Goal: Task Accomplishment & Management: Manage account settings

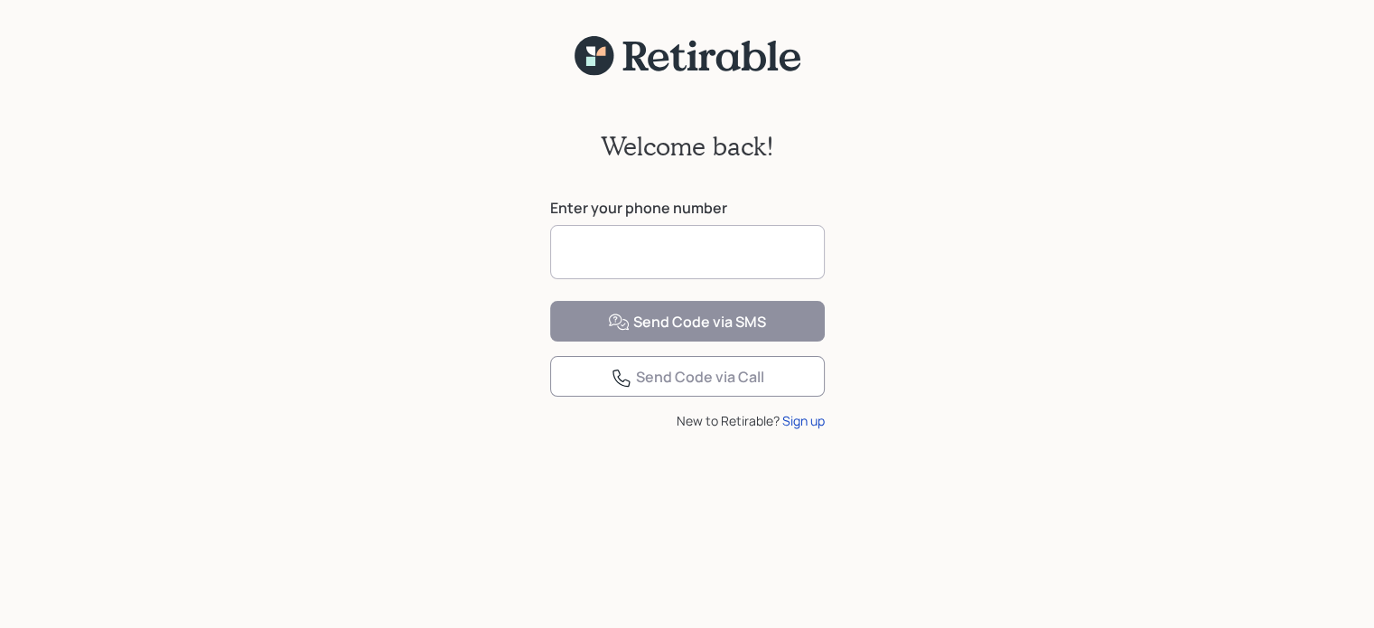
click at [635, 263] on input at bounding box center [687, 252] width 275 height 54
type input "**********"
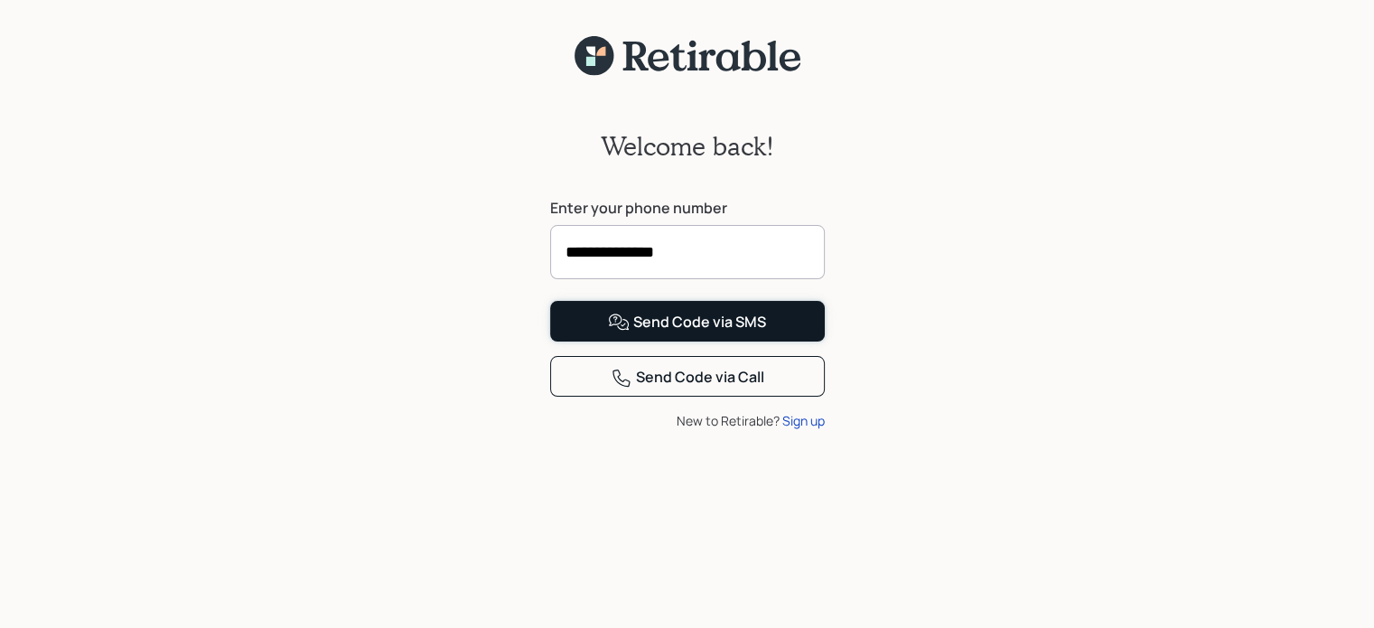
click at [715, 333] on div "Send Code via SMS" at bounding box center [687, 323] width 158 height 22
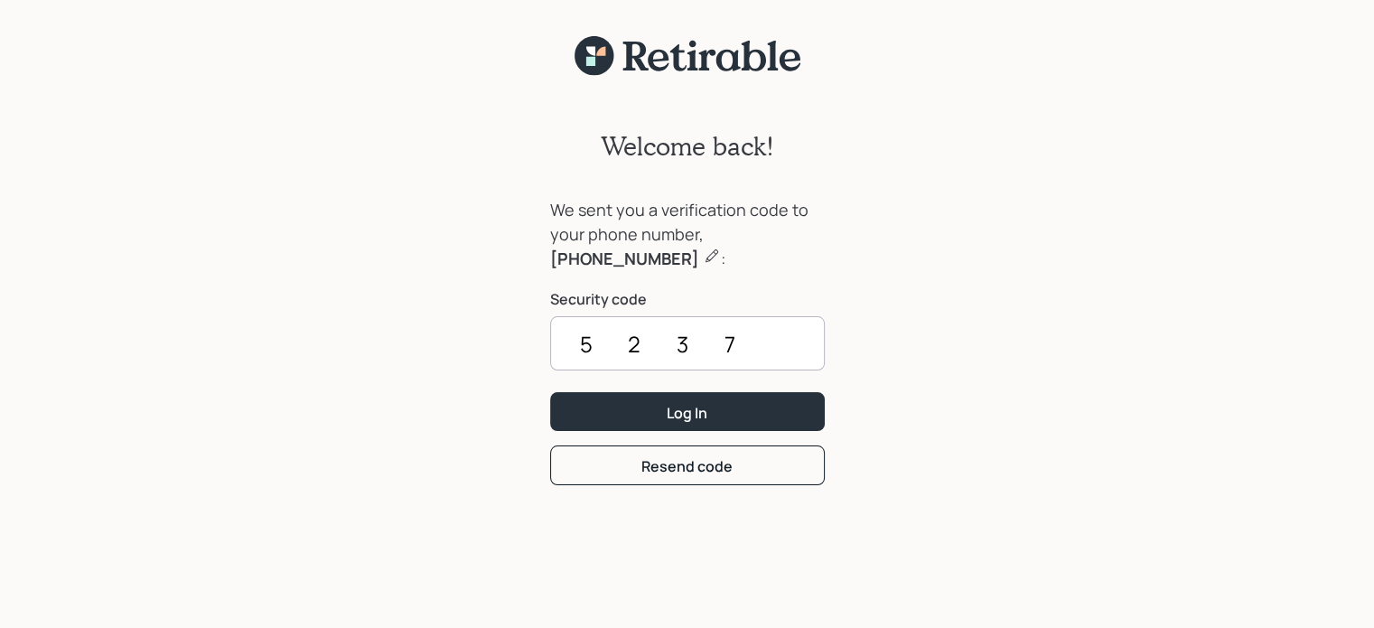
type input "5237"
click at [550, 392] on button "Log In" at bounding box center [687, 411] width 275 height 39
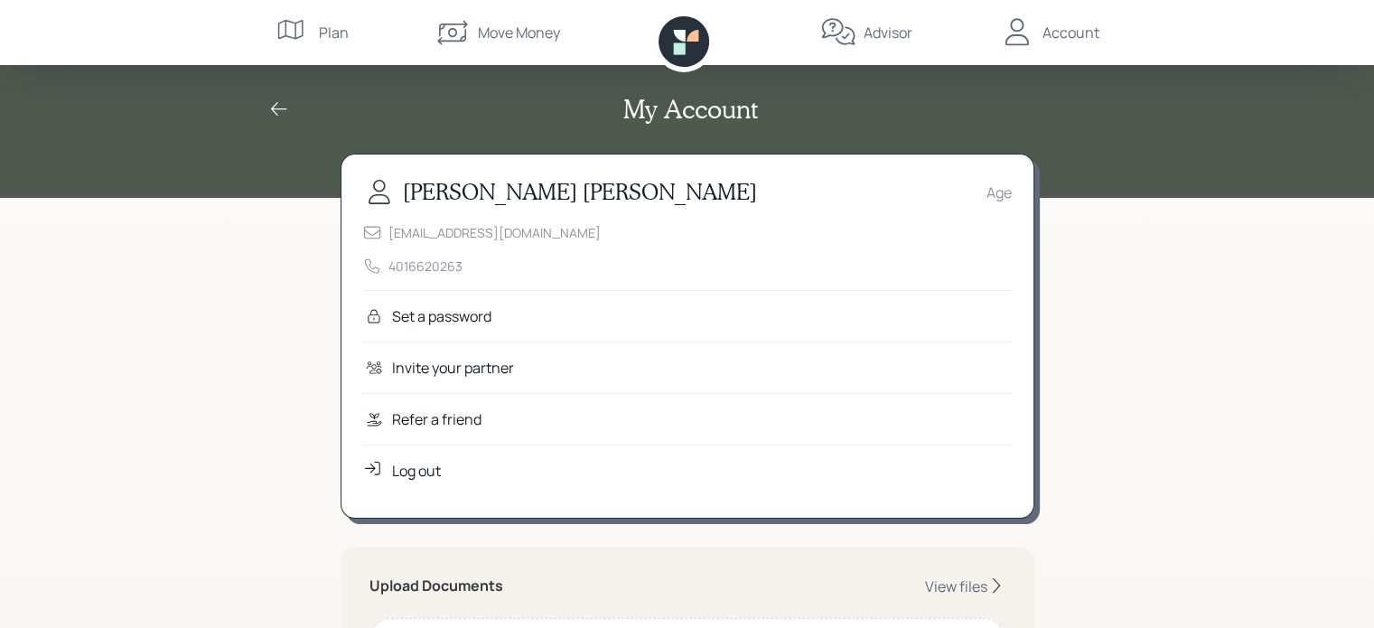
click at [419, 317] on div "Set a password" at bounding box center [441, 316] width 99 height 22
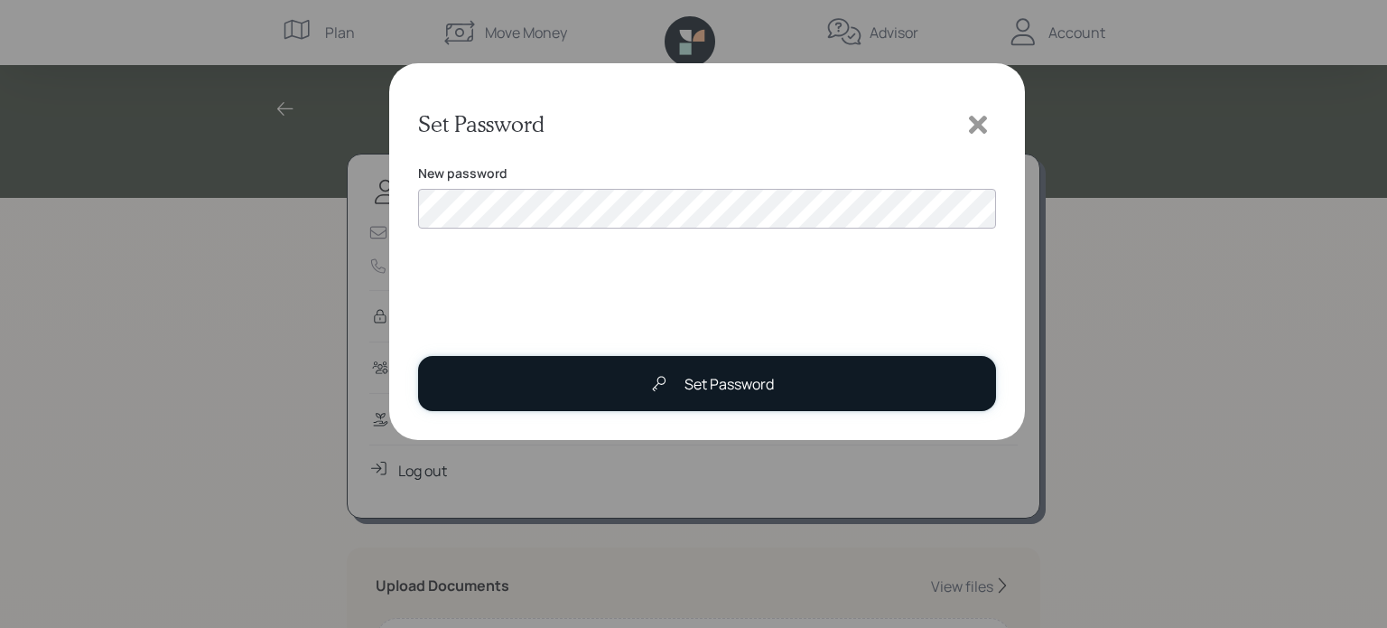
click at [722, 378] on div "Set Password" at bounding box center [729, 384] width 89 height 22
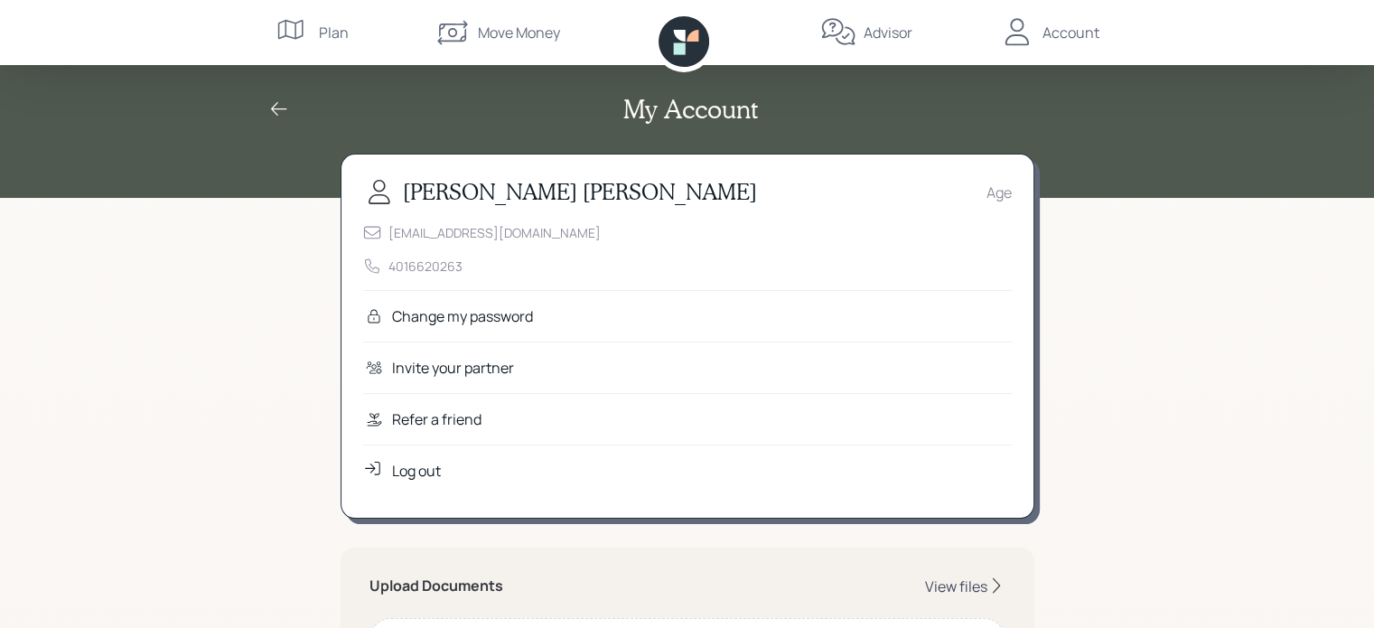
click at [960, 579] on div "View files" at bounding box center [956, 586] width 62 height 20
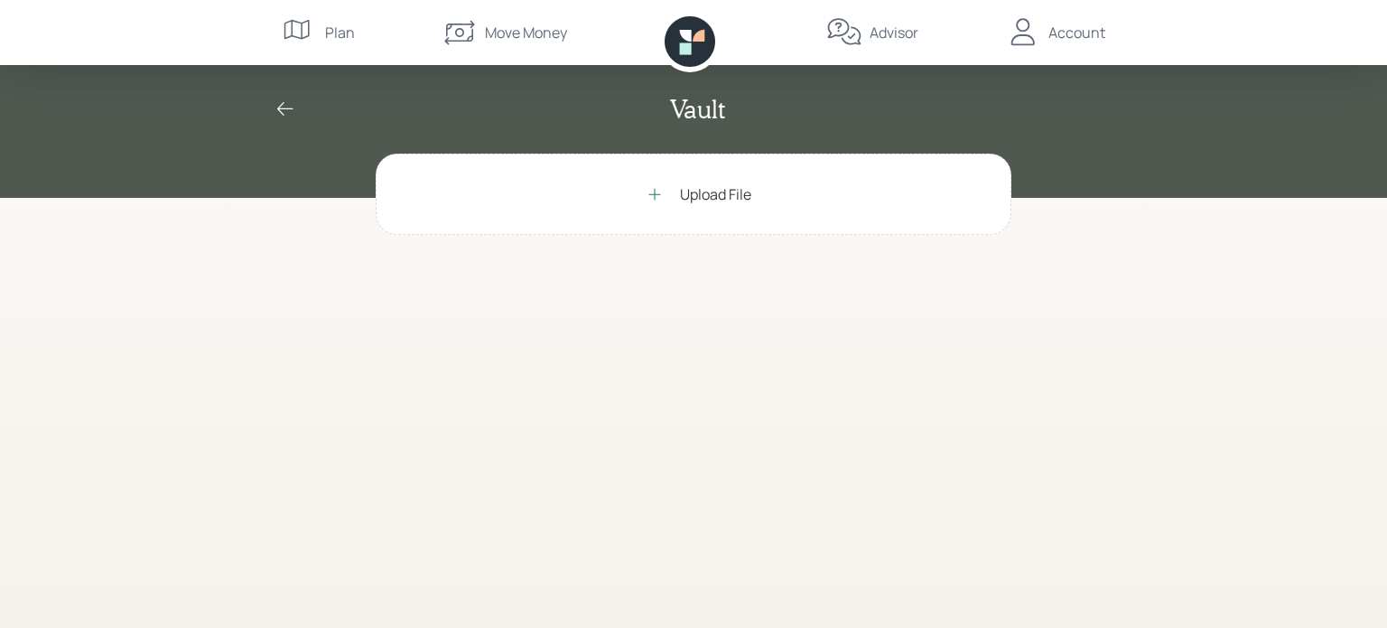
click at [686, 190] on div "Upload File" at bounding box center [715, 194] width 71 height 22
